Goal: Task Accomplishment & Management: Use online tool/utility

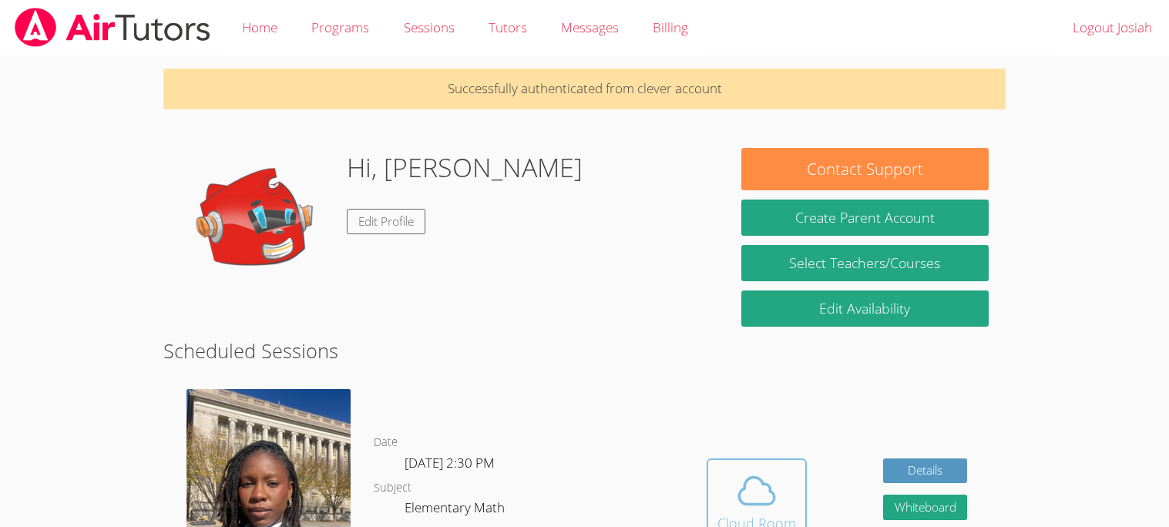
click at [756, 503] on icon at bounding box center [756, 491] width 35 height 27
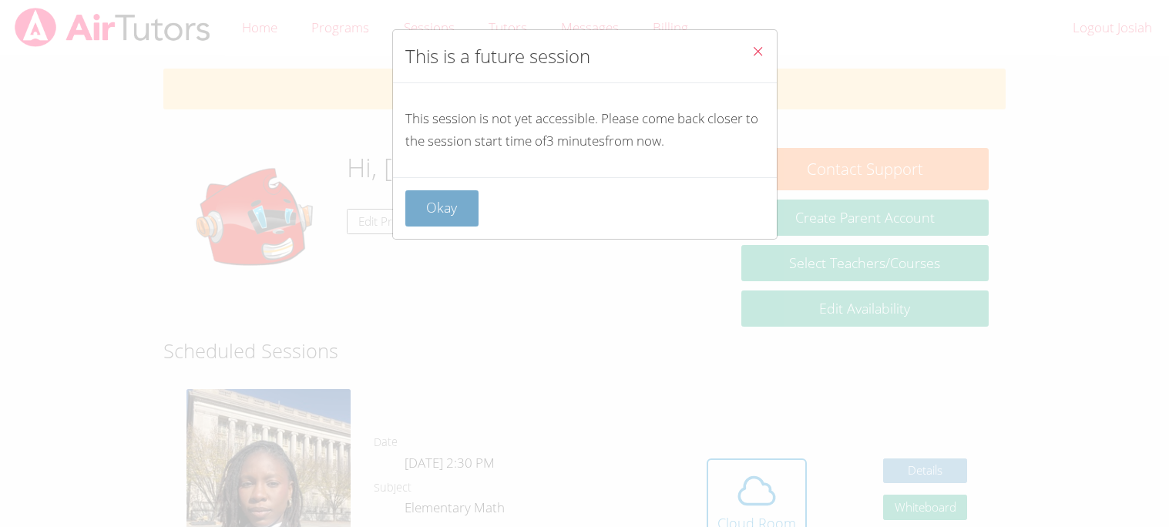
click at [468, 207] on button "Okay" at bounding box center [442, 208] width 74 height 36
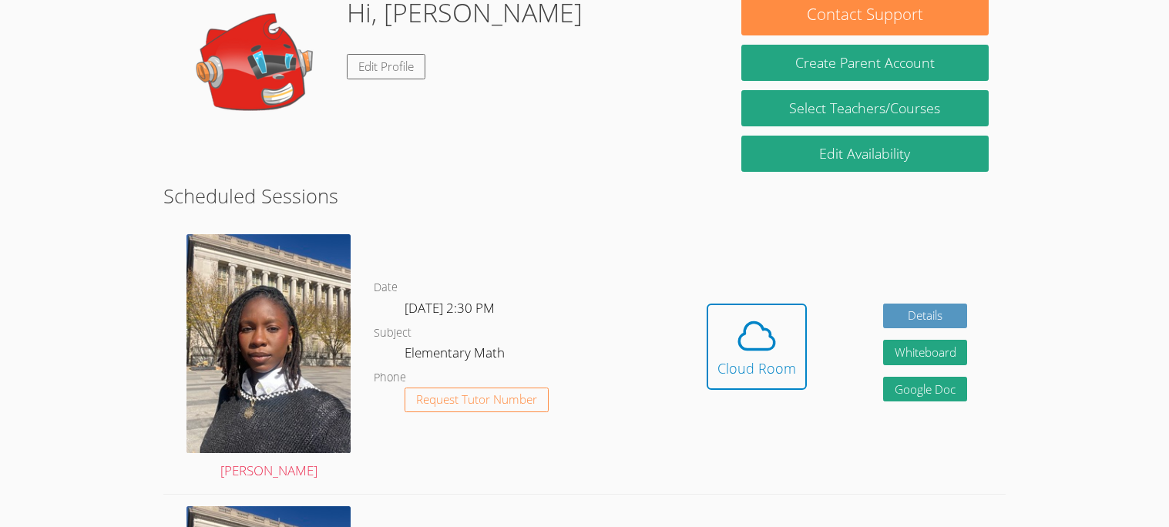
scroll to position [153, 0]
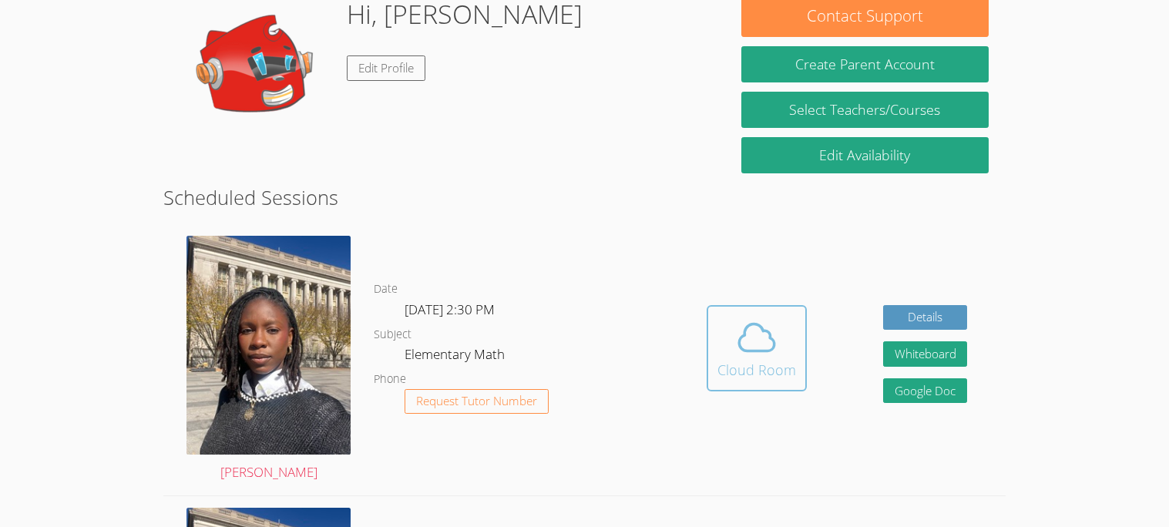
click at [724, 367] on div "Cloud Room" at bounding box center [757, 370] width 79 height 22
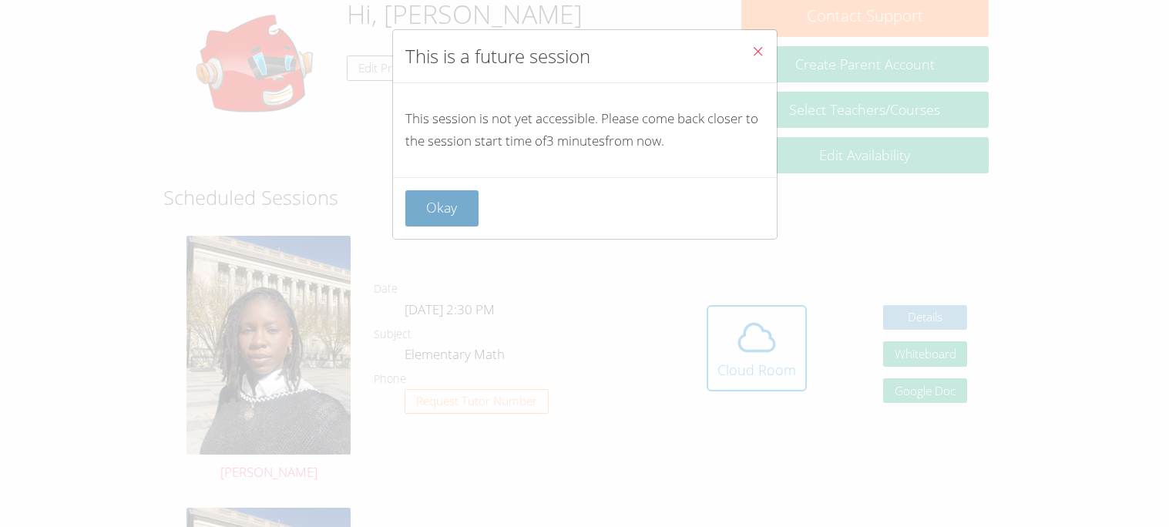
click at [444, 212] on button "Okay" at bounding box center [442, 208] width 74 height 36
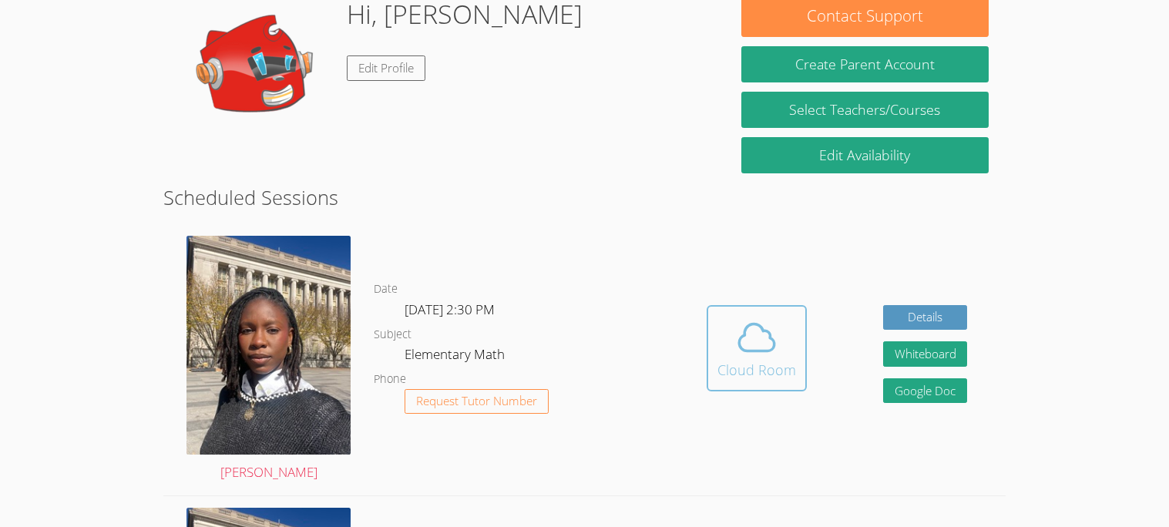
click at [728, 342] on span at bounding box center [757, 337] width 79 height 43
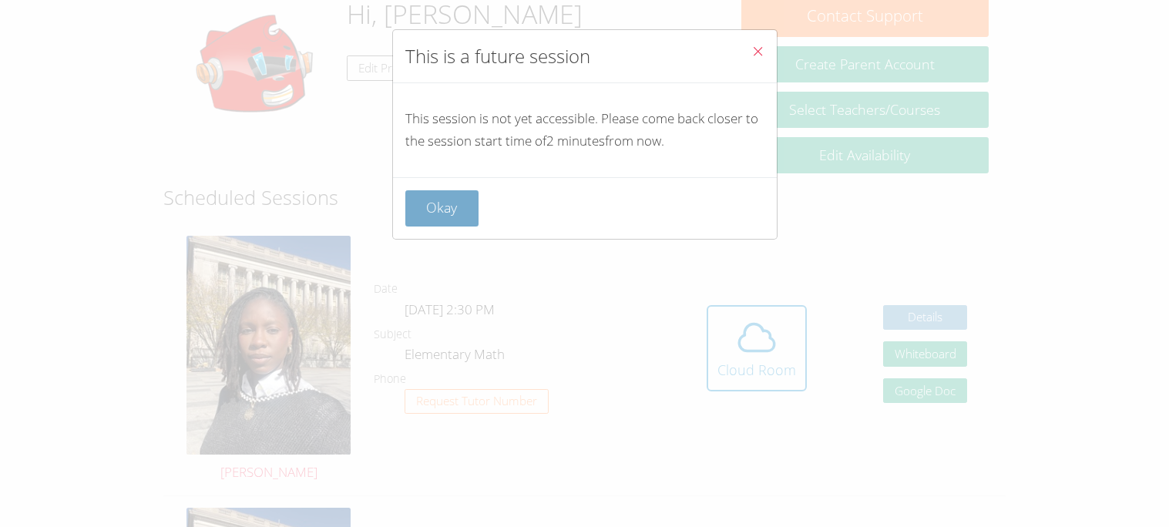
click at [444, 218] on button "Okay" at bounding box center [442, 208] width 74 height 36
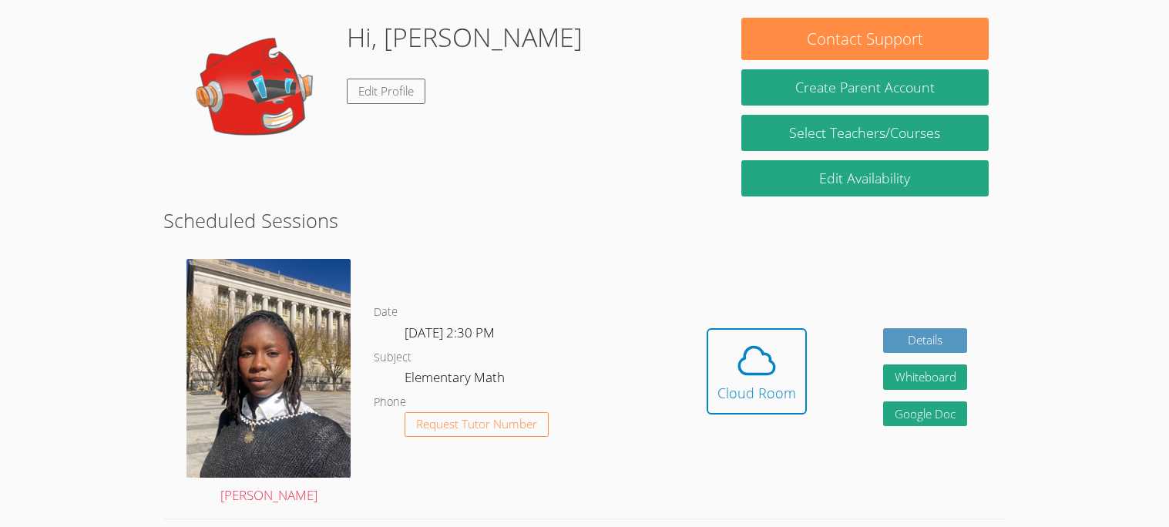
scroll to position [125, 0]
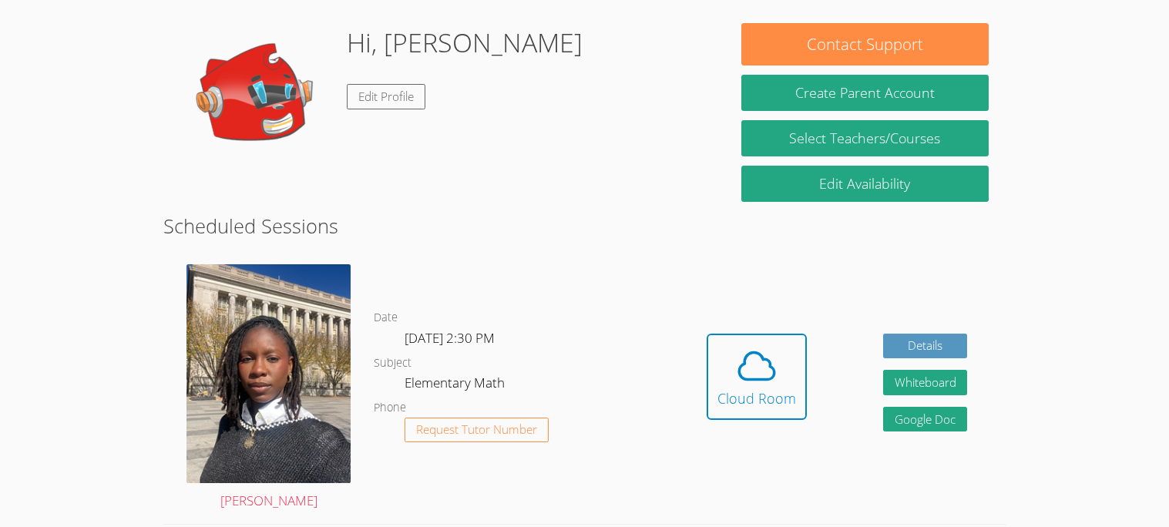
click at [484, 241] on h2 "Scheduled Sessions" at bounding box center [584, 225] width 842 height 29
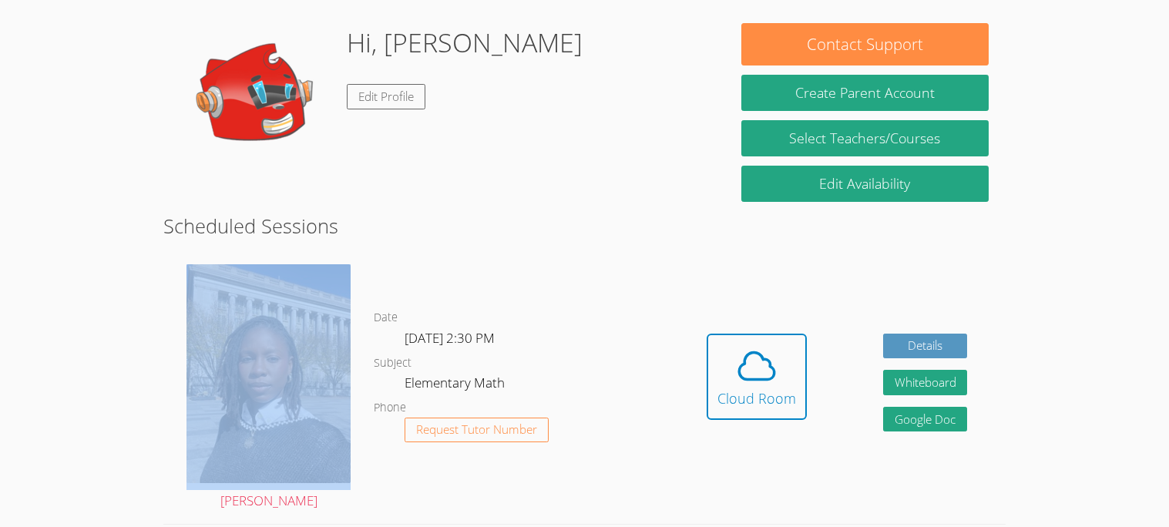
click at [484, 241] on h2 "Scheduled Sessions" at bounding box center [584, 225] width 842 height 29
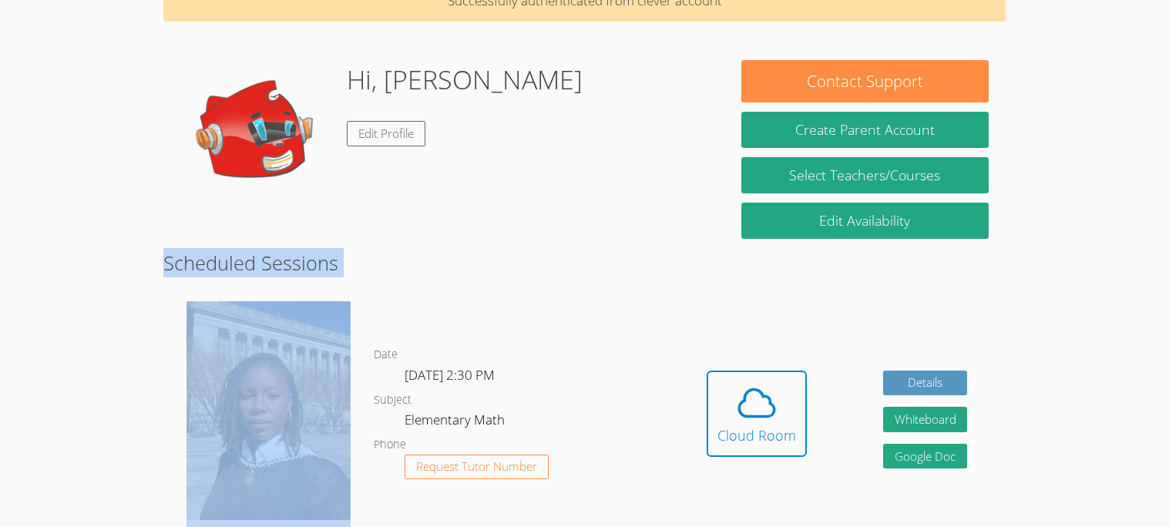
scroll to position [0, 0]
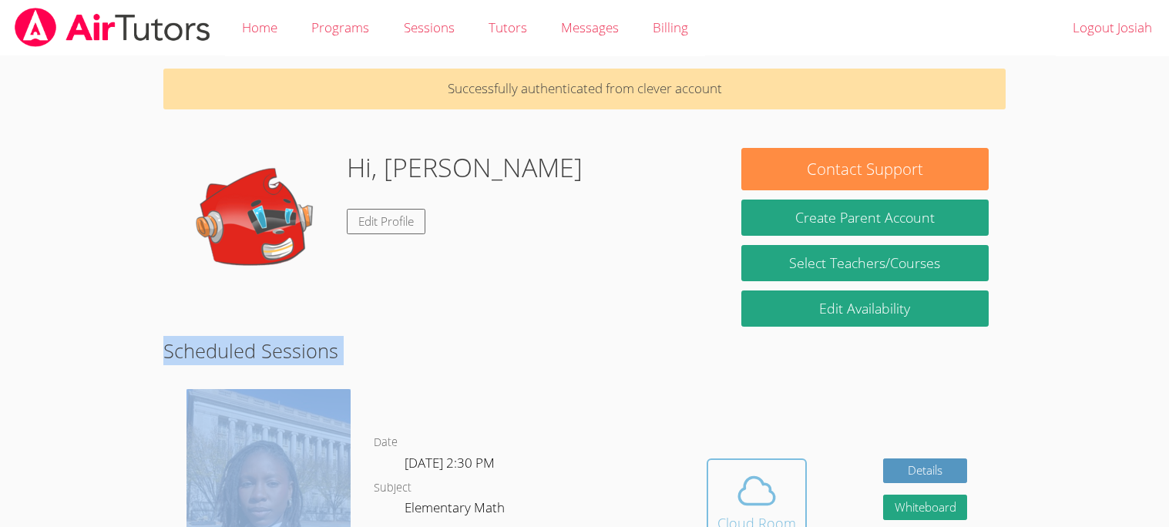
click at [751, 486] on icon at bounding box center [756, 490] width 43 height 43
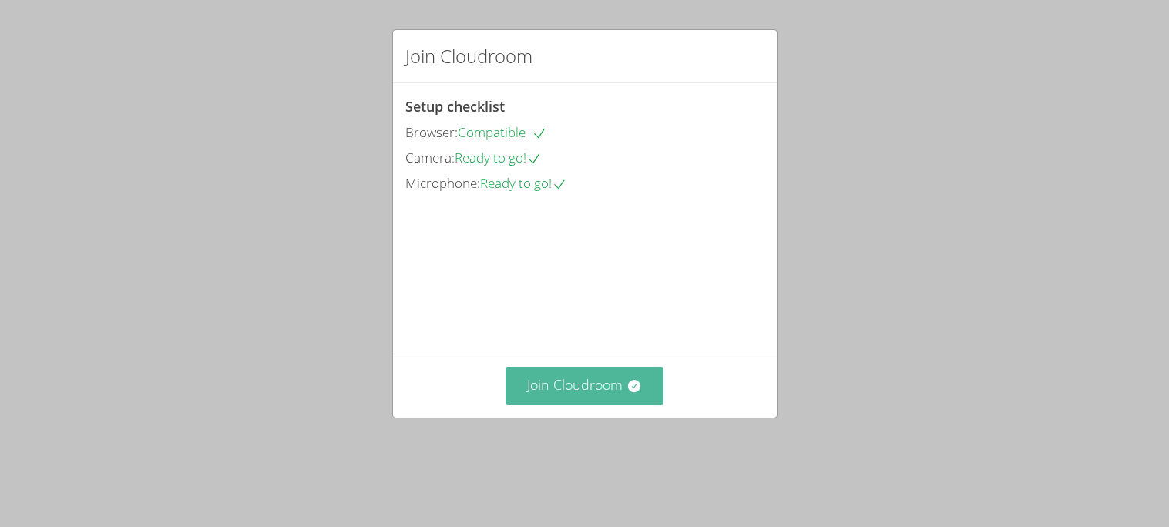
click at [605, 405] on button "Join Cloudroom" at bounding box center [585, 386] width 158 height 38
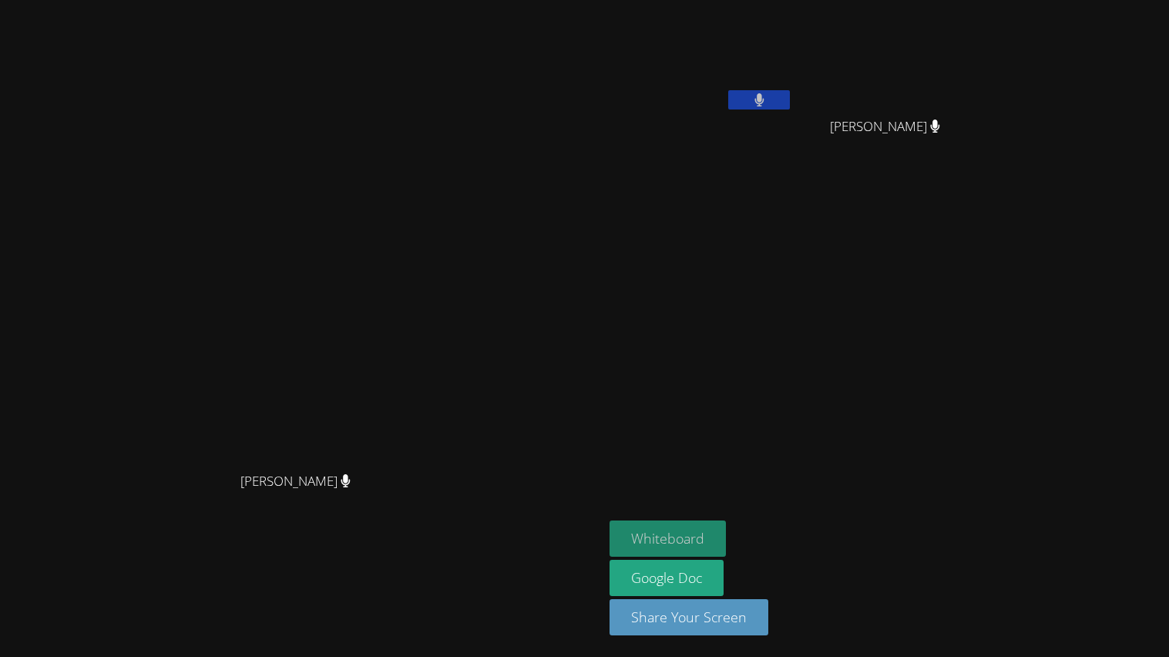
click at [654, 526] on button "Whiteboard" at bounding box center [668, 538] width 116 height 36
